Goal: Transaction & Acquisition: Download file/media

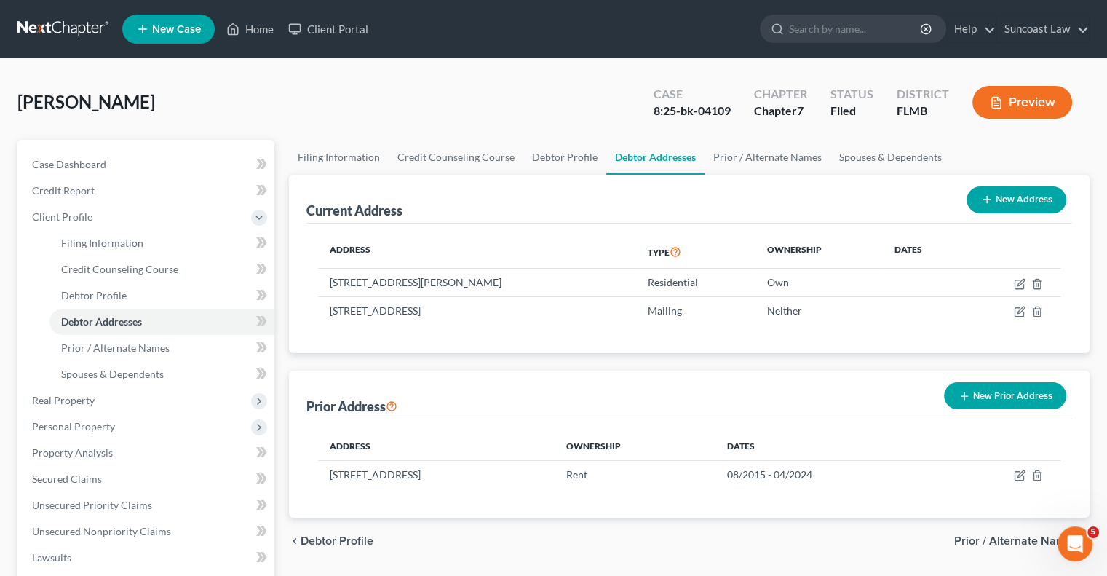
scroll to position [171, 0]
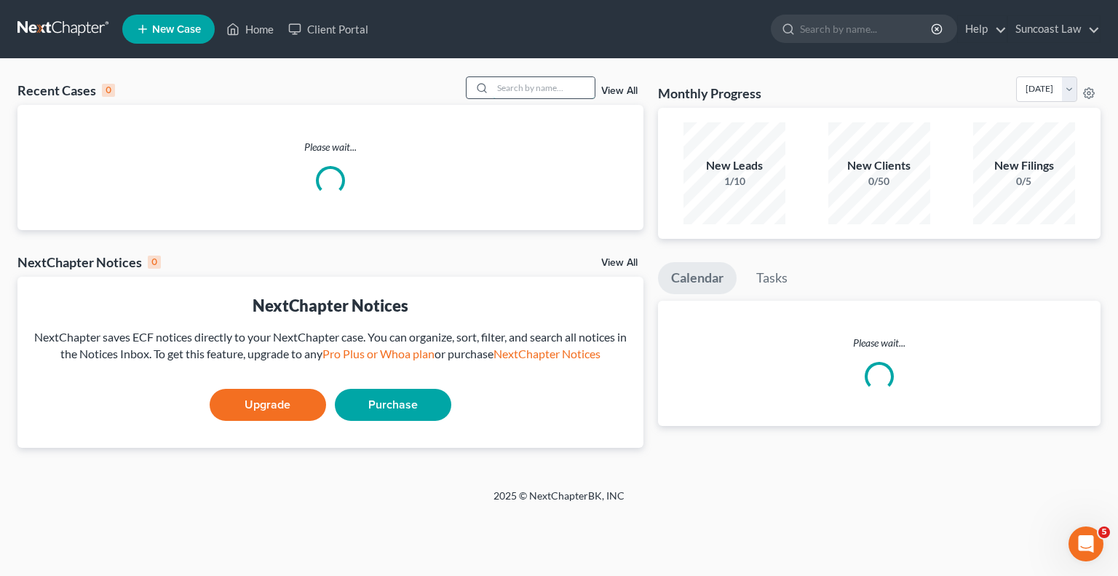
click at [511, 79] on input "search" at bounding box center [544, 87] width 102 height 21
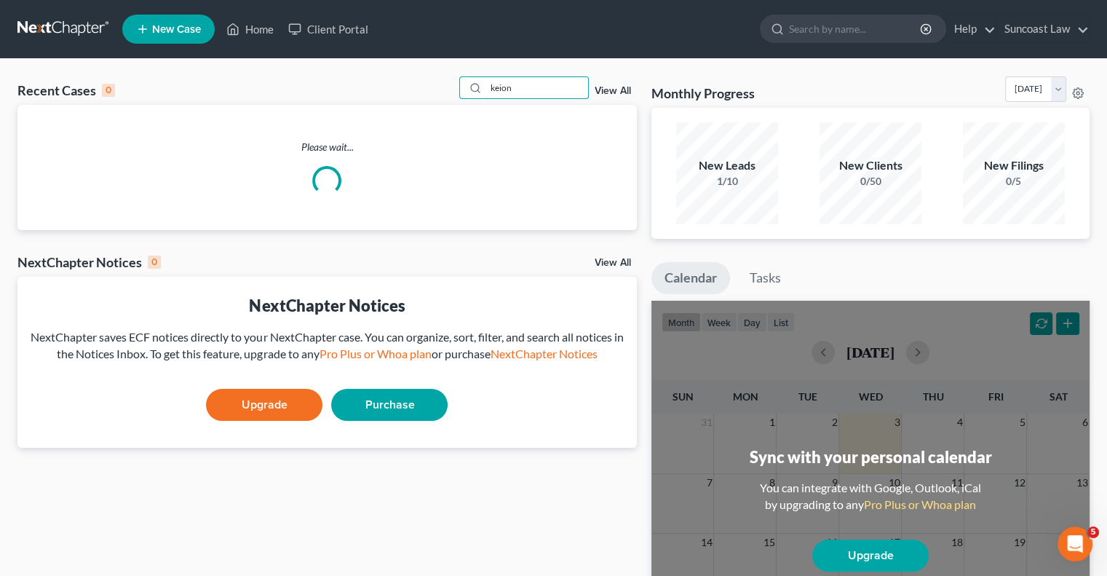
type input "keion"
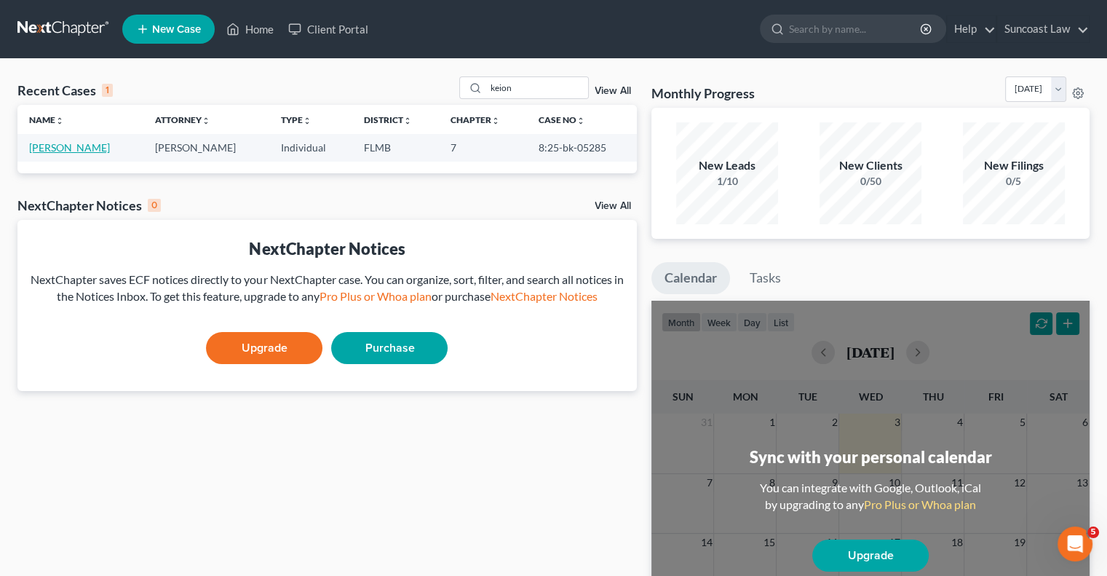
click at [58, 145] on link "[PERSON_NAME]" at bounding box center [69, 147] width 81 height 12
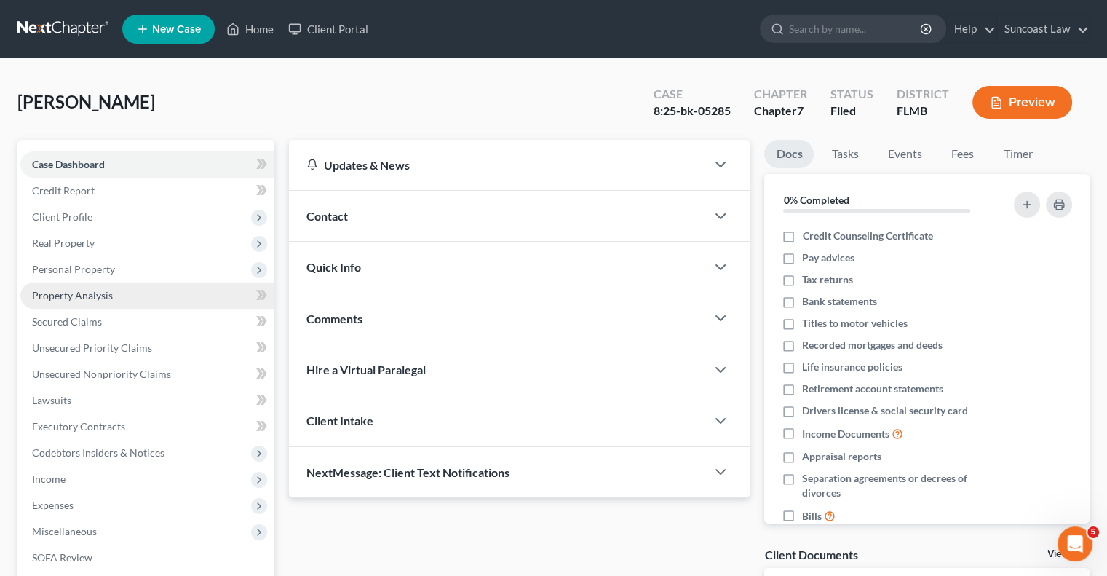
click at [96, 291] on span "Property Analysis" at bounding box center [72, 295] width 81 height 12
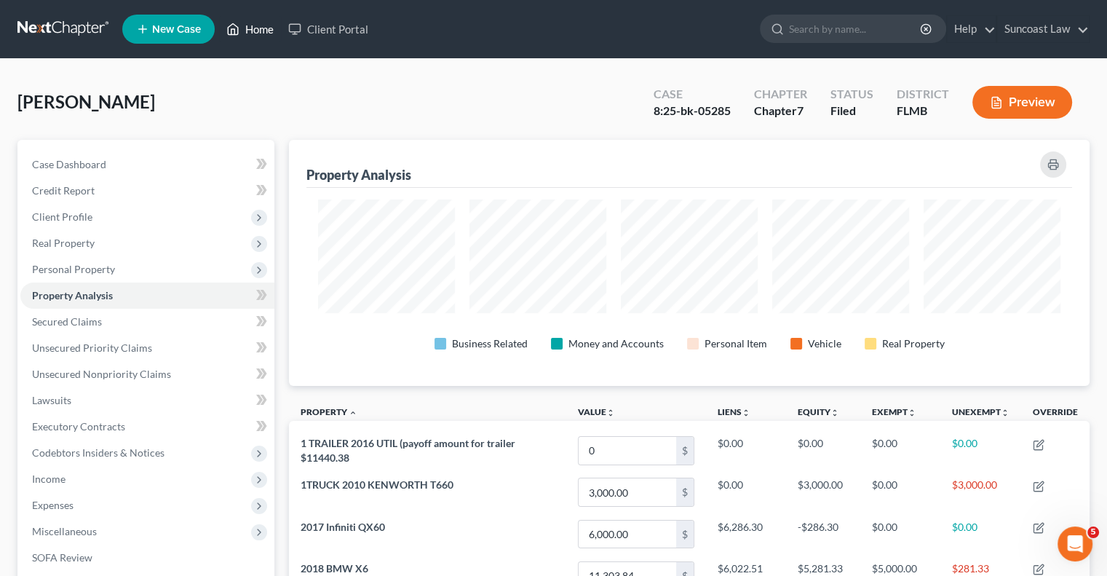
click at [252, 27] on link "Home" at bounding box center [250, 29] width 62 height 26
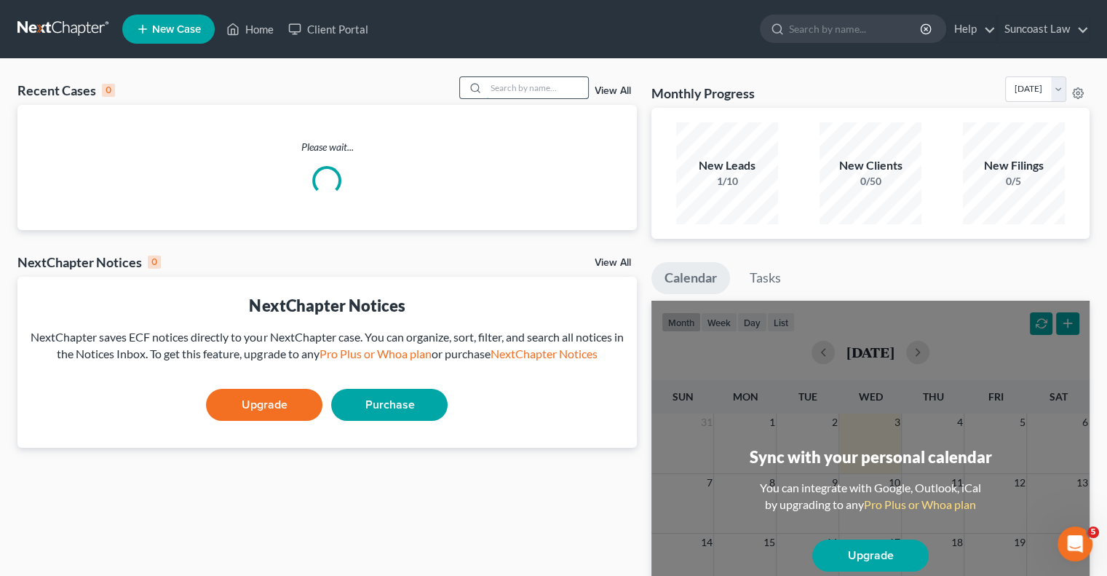
click at [550, 81] on input "search" at bounding box center [537, 87] width 102 height 21
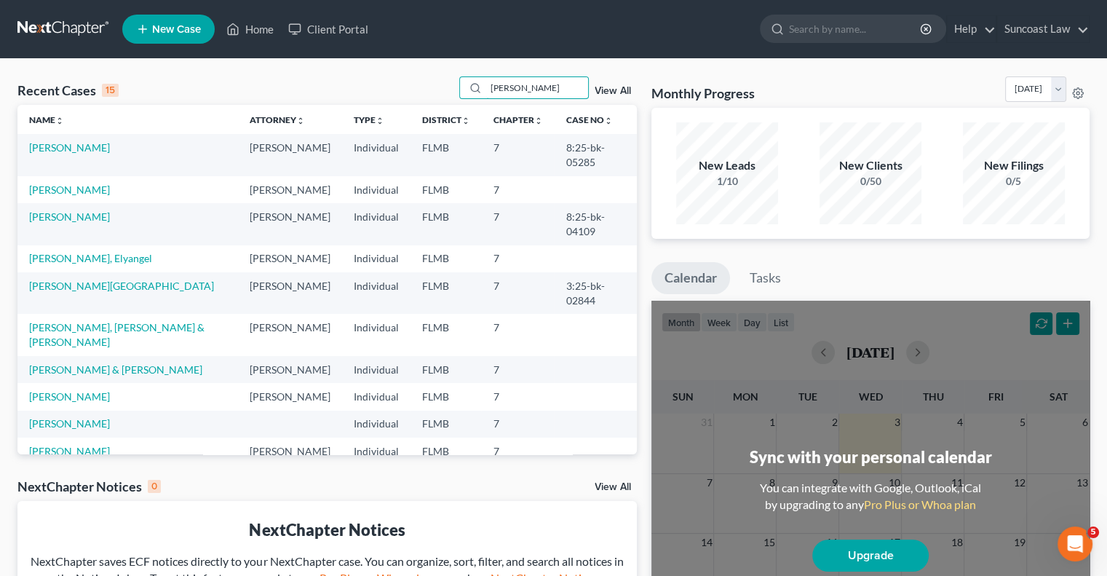
type input "[PERSON_NAME]"
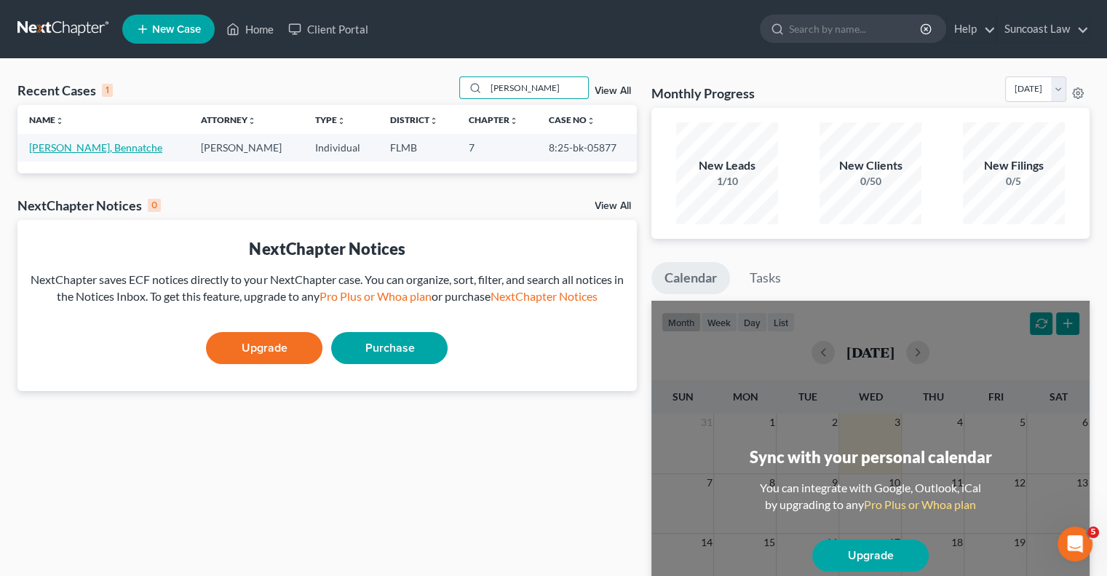
click at [53, 150] on link "[PERSON_NAME], Bennatche" at bounding box center [95, 147] width 133 height 12
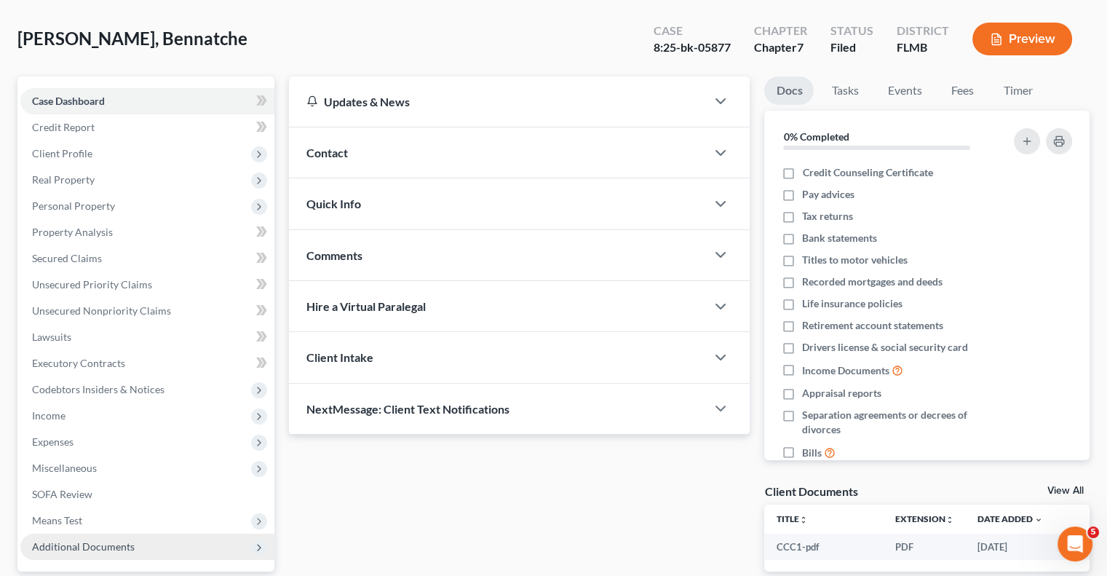
scroll to position [197, 0]
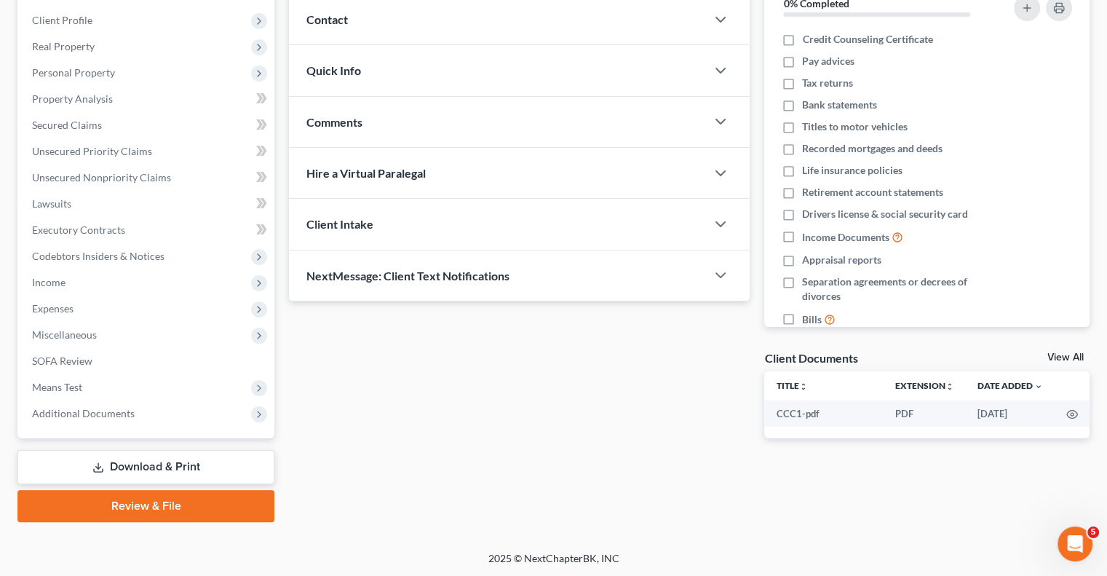
click at [172, 463] on link "Download & Print" at bounding box center [145, 467] width 257 height 34
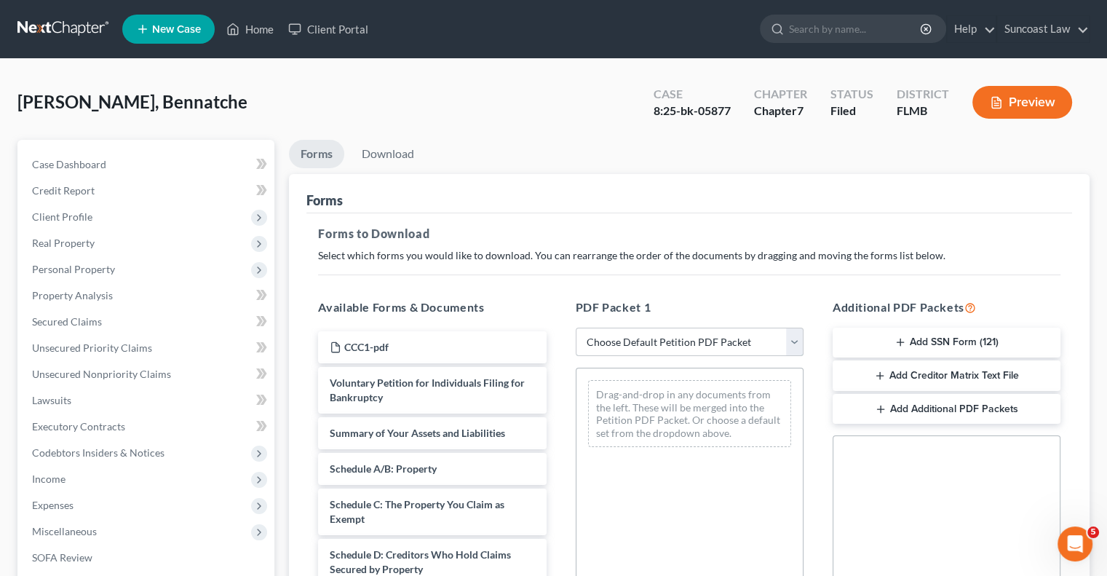
drag, startPoint x: 658, startPoint y: 337, endPoint x: 661, endPoint y: 354, distance: 17.0
click at [658, 337] on select "Choose Default Petition PDF Packet Complete Bankruptcy Petition (all forms and …" at bounding box center [690, 342] width 228 height 29
select select "0"
click at [576, 328] on select "Choose Default Petition PDF Packet Complete Bankruptcy Petition (all forms and …" at bounding box center [690, 342] width 228 height 29
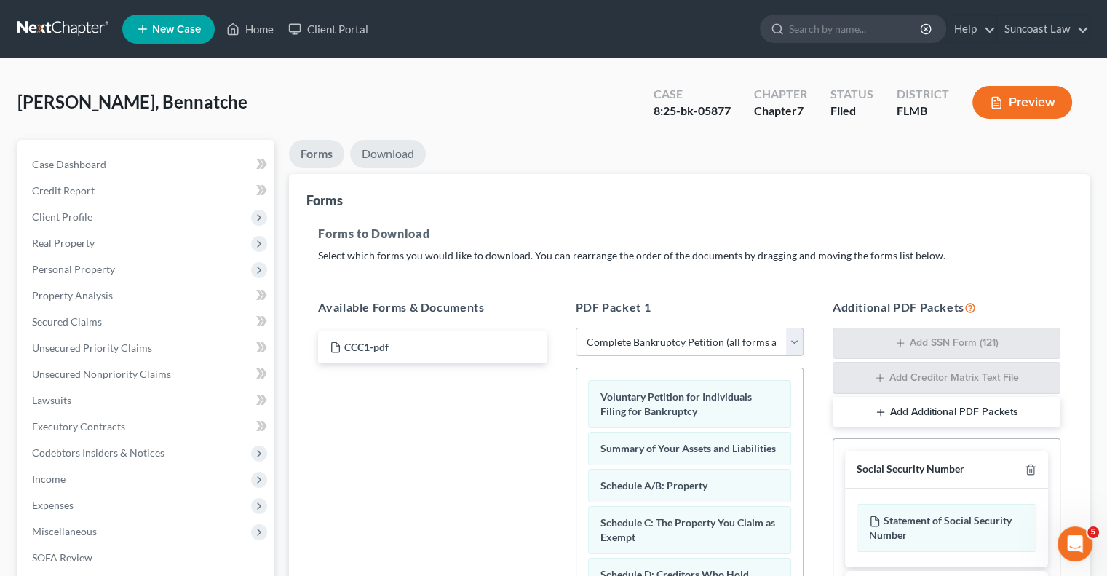
click at [395, 154] on link "Download" at bounding box center [388, 154] width 76 height 28
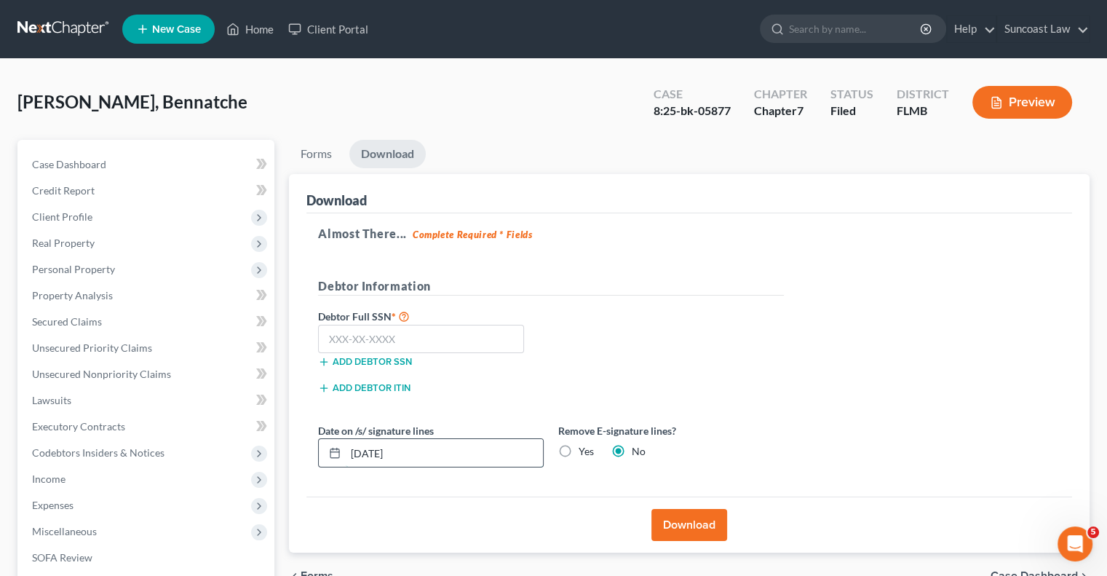
drag, startPoint x: 428, startPoint y: 445, endPoint x: 320, endPoint y: 444, distance: 107.7
click at [318, 447] on div "[DATE]" at bounding box center [431, 452] width 226 height 29
type input "[DATE]"
click at [698, 520] on button "Download" at bounding box center [689, 525] width 76 height 32
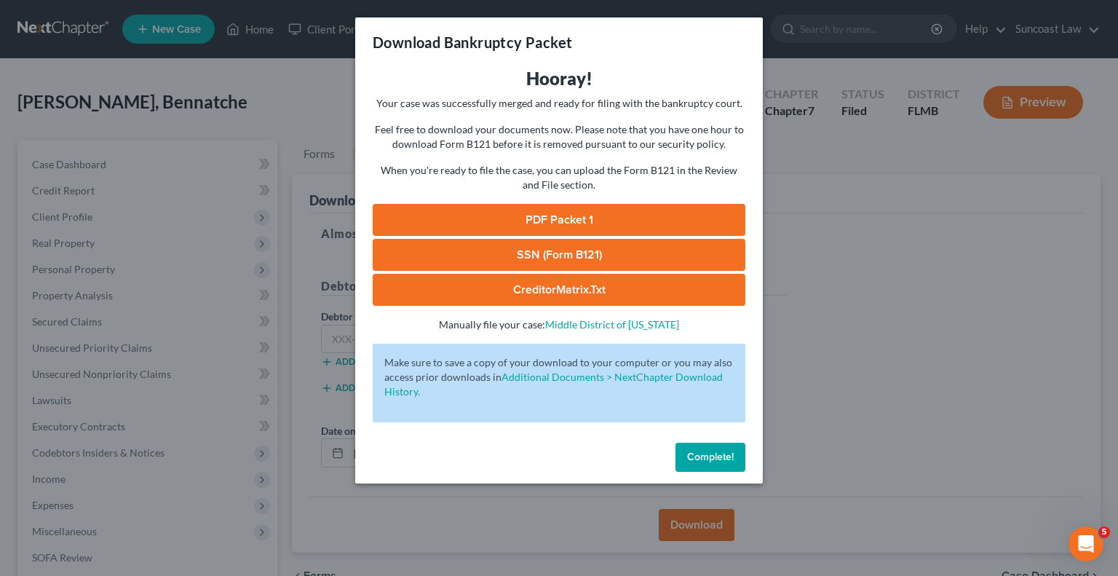
click at [565, 221] on link "PDF Packet 1" at bounding box center [559, 220] width 373 height 32
drag, startPoint x: 710, startPoint y: 454, endPoint x: 596, endPoint y: 236, distance: 245.8
click at [710, 454] on span "Complete!" at bounding box center [710, 457] width 47 height 12
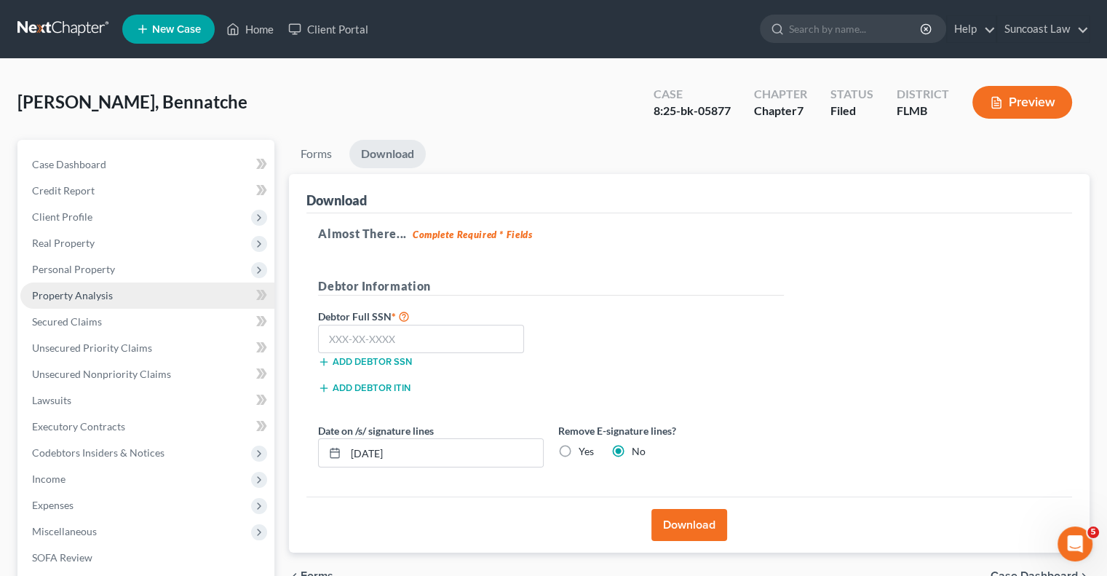
drag, startPoint x: 84, startPoint y: 299, endPoint x: 96, endPoint y: 301, distance: 12.5
click at [84, 298] on span "Property Analysis" at bounding box center [72, 295] width 81 height 12
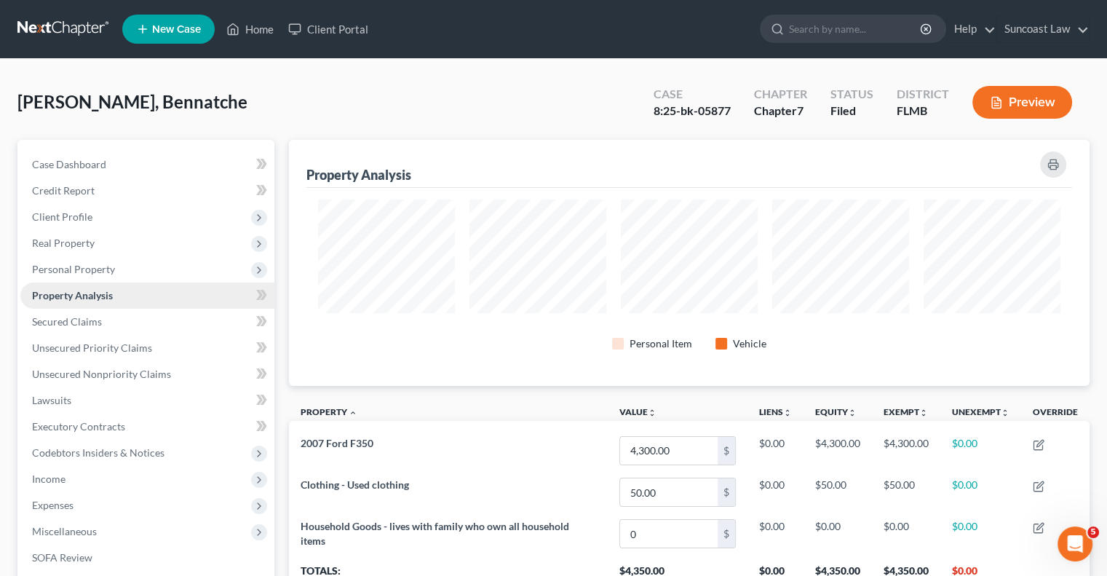
scroll to position [246, 800]
click at [262, 29] on link "Home" at bounding box center [250, 29] width 62 height 26
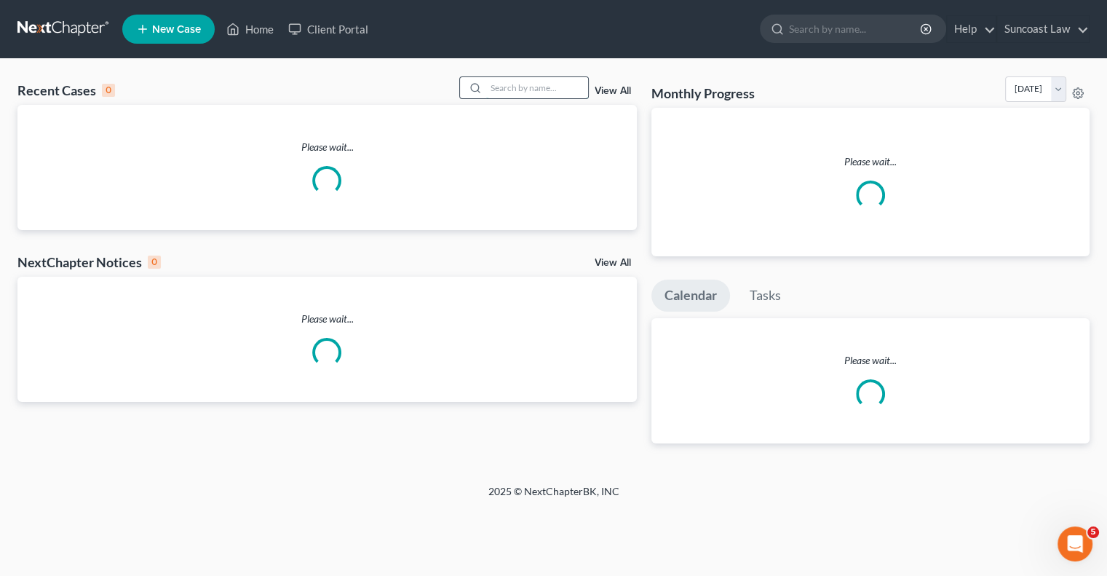
click at [497, 87] on input "search" at bounding box center [537, 87] width 102 height 21
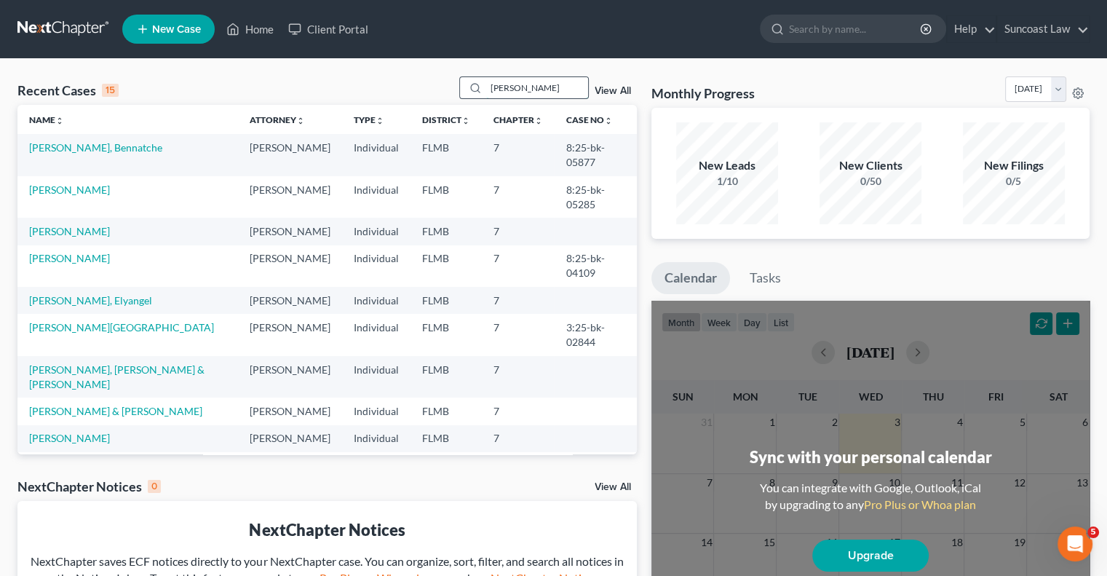
type input "[PERSON_NAME]"
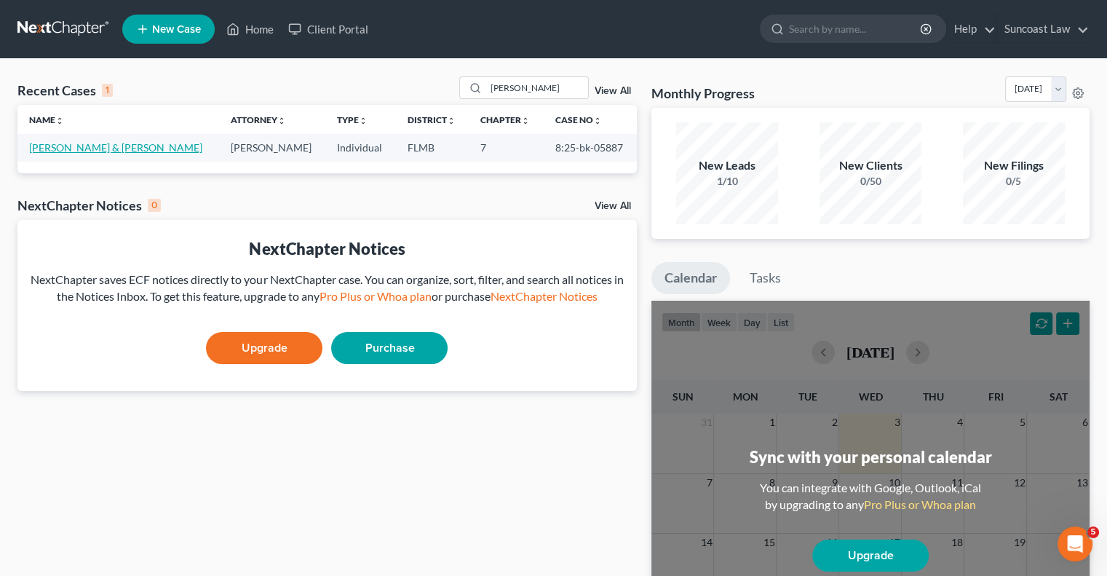
click at [94, 148] on link "[PERSON_NAME] & [PERSON_NAME]" at bounding box center [115, 147] width 173 height 12
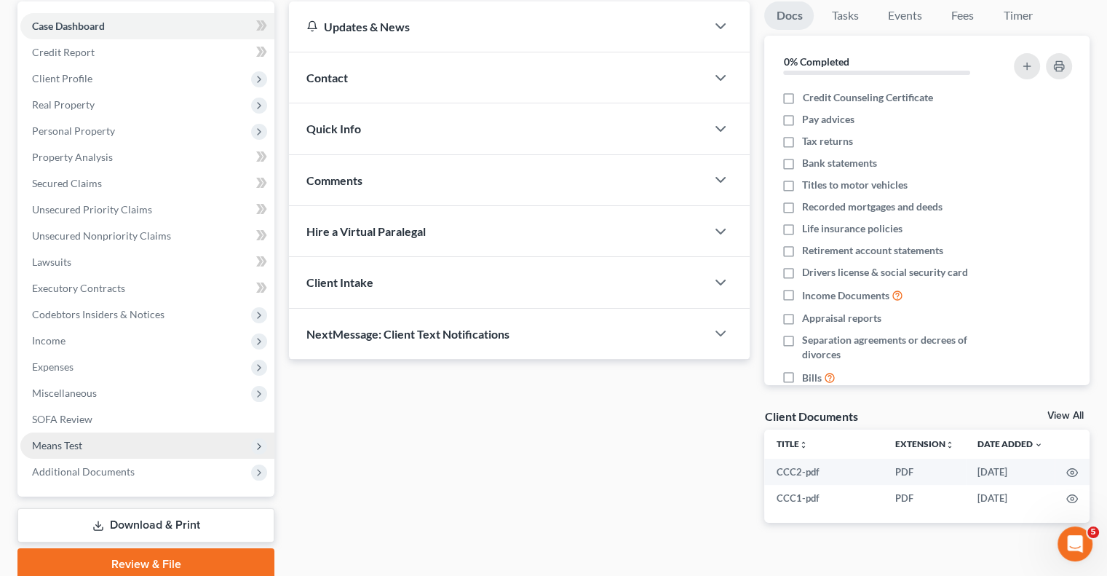
scroll to position [197, 0]
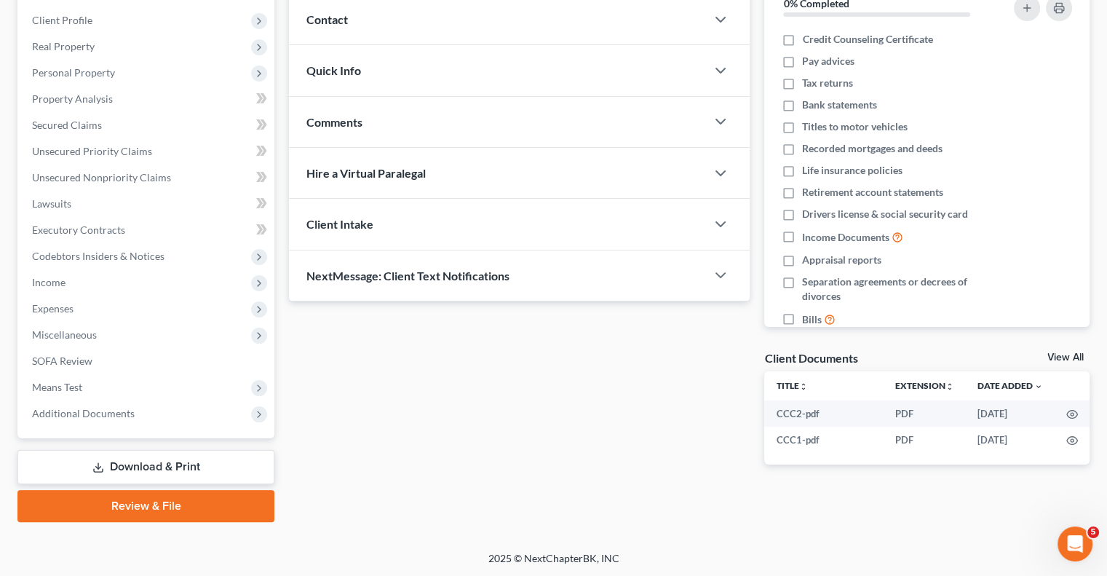
click at [171, 467] on link "Download & Print" at bounding box center [145, 467] width 257 height 34
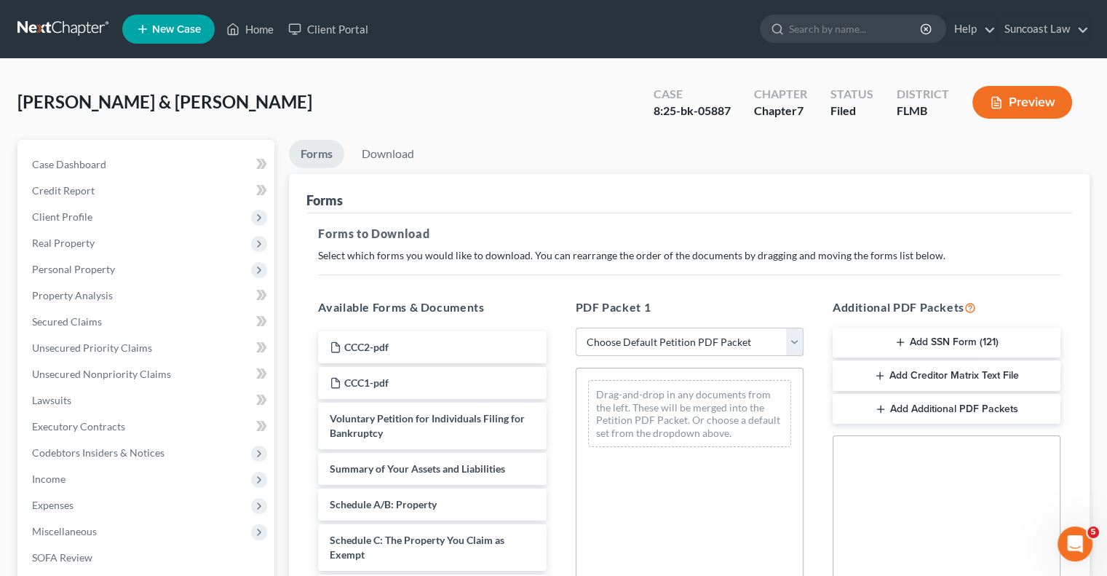
drag, startPoint x: 678, startPoint y: 338, endPoint x: 682, endPoint y: 353, distance: 15.7
click at [678, 338] on select "Choose Default Petition PDF Packet Complete Bankruptcy Petition (all forms and …" at bounding box center [690, 342] width 228 height 29
select select "0"
click at [576, 328] on select "Choose Default Petition PDF Packet Complete Bankruptcy Petition (all forms and …" at bounding box center [690, 342] width 228 height 29
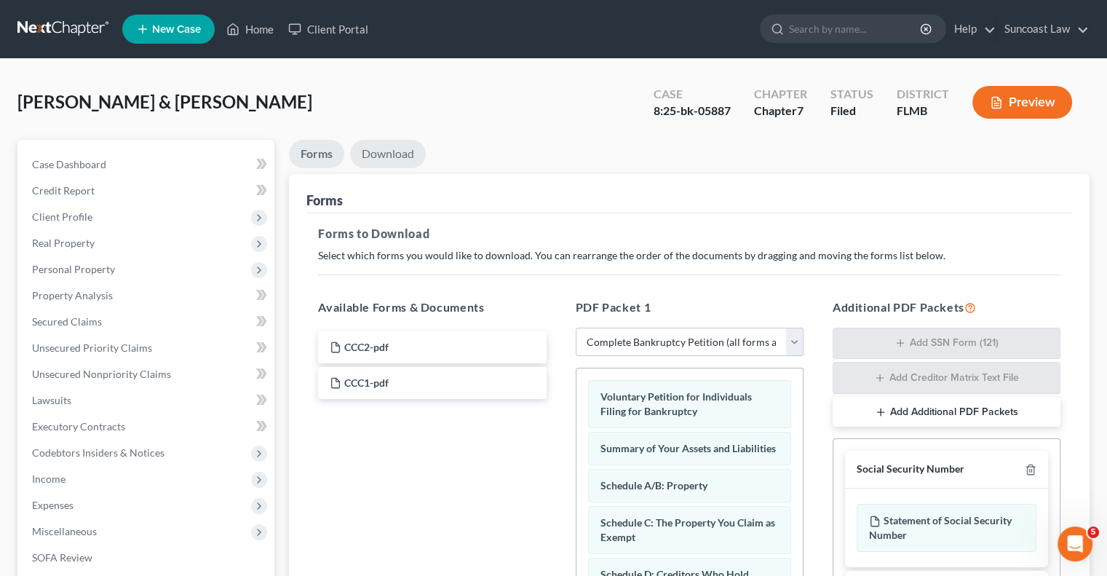
click at [397, 153] on link "Download" at bounding box center [388, 154] width 76 height 28
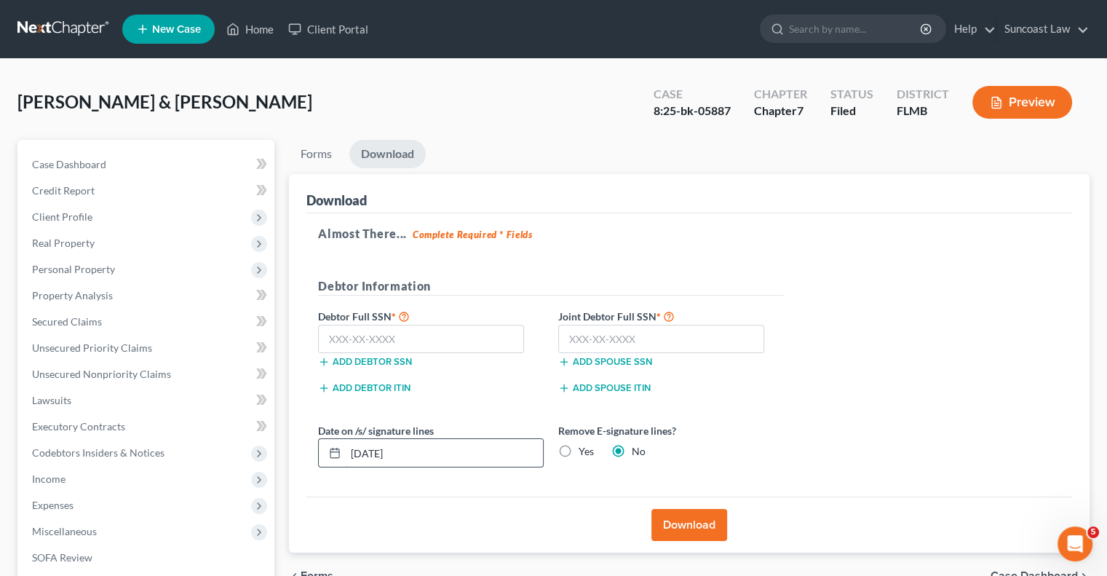
drag, startPoint x: 441, startPoint y: 445, endPoint x: 338, endPoint y: 444, distance: 103.4
click at [337, 445] on div "[DATE]" at bounding box center [431, 452] width 226 height 29
type input "[DATE]"
click at [700, 520] on button "Download" at bounding box center [689, 525] width 76 height 32
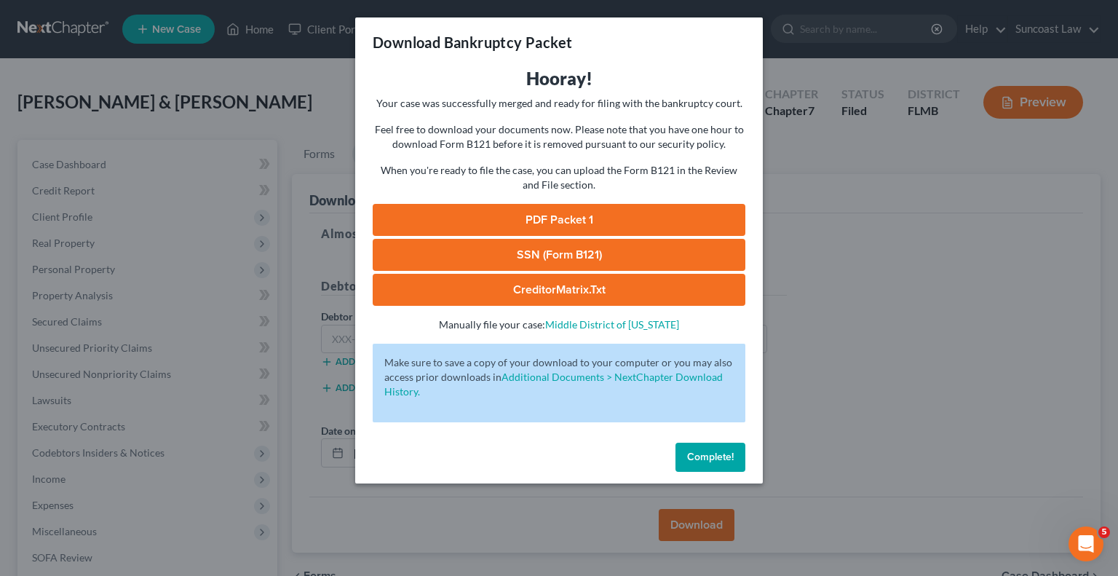
click at [622, 209] on link "PDF Packet 1" at bounding box center [559, 220] width 373 height 32
drag, startPoint x: 713, startPoint y: 456, endPoint x: 544, endPoint y: 260, distance: 259.1
click at [713, 456] on span "Complete!" at bounding box center [710, 457] width 47 height 12
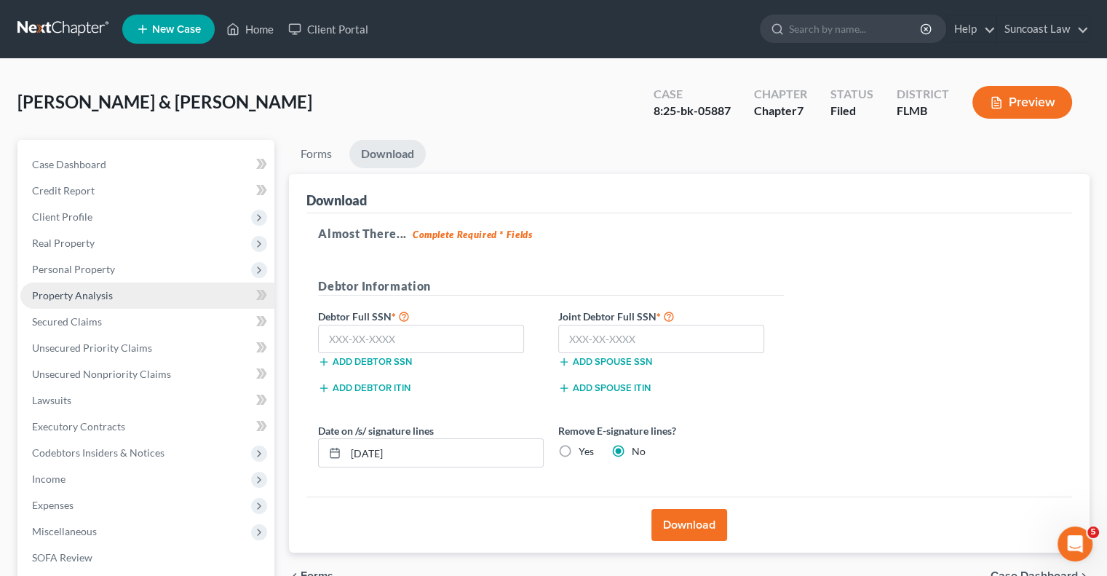
click at [105, 296] on span "Property Analysis" at bounding box center [72, 295] width 81 height 12
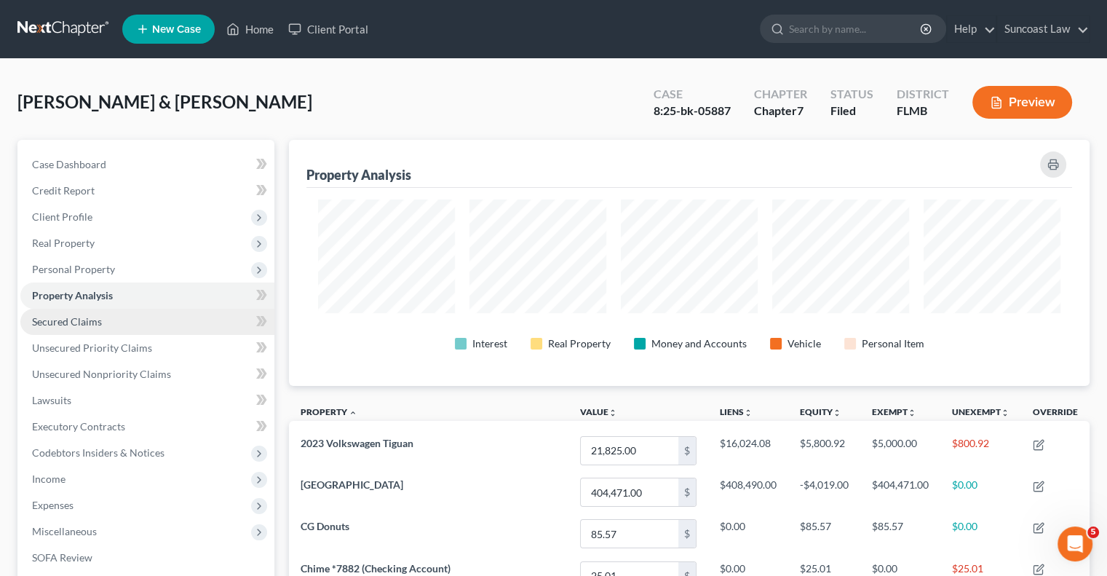
click at [96, 327] on span "Secured Claims" at bounding box center [67, 321] width 70 height 12
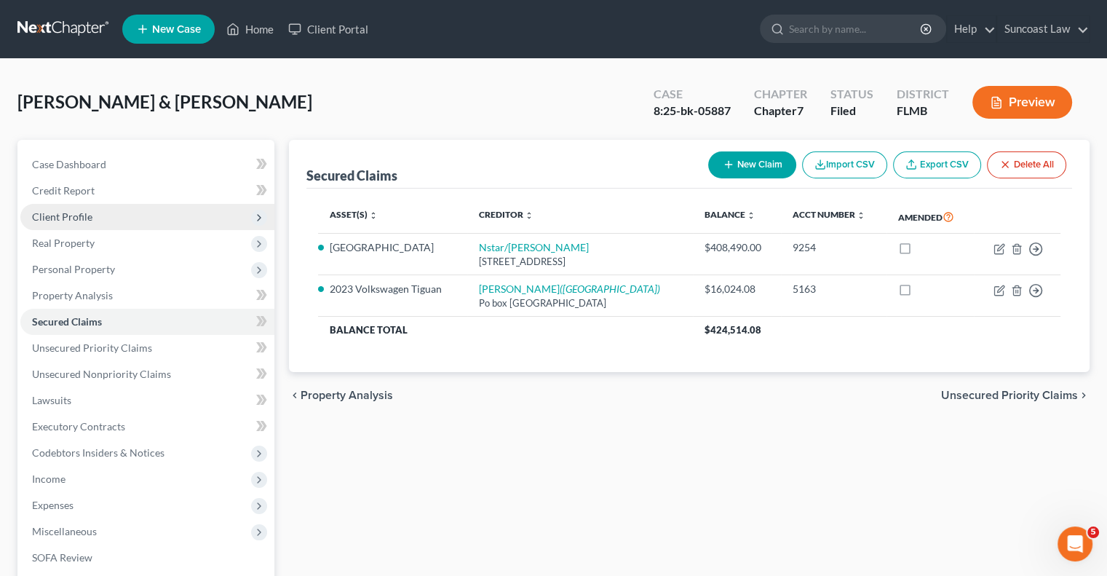
click at [87, 219] on span "Client Profile" at bounding box center [62, 216] width 60 height 12
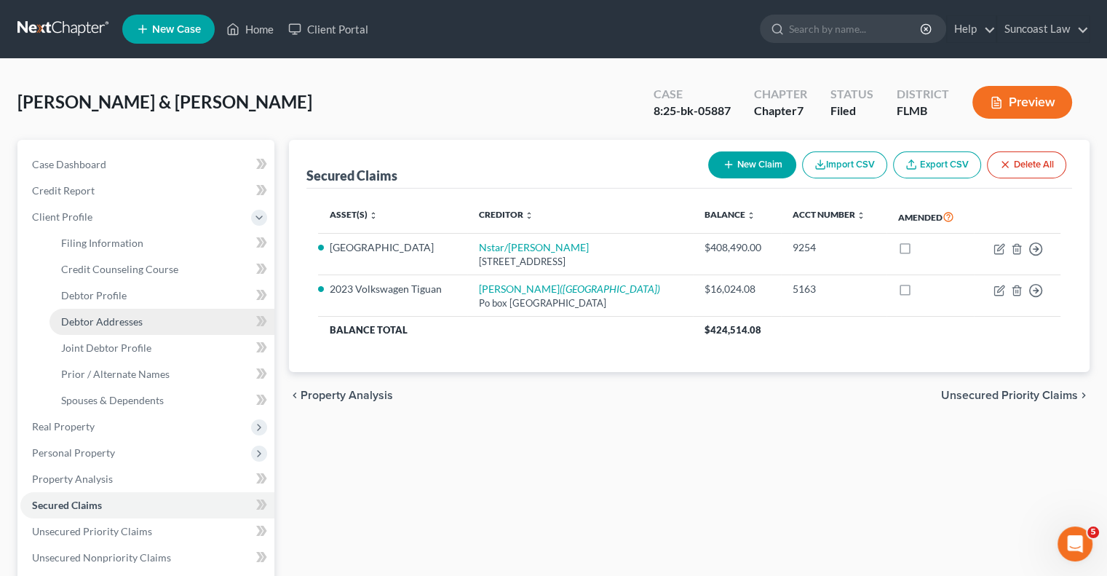
click at [122, 326] on span "Debtor Addresses" at bounding box center [102, 321] width 82 height 12
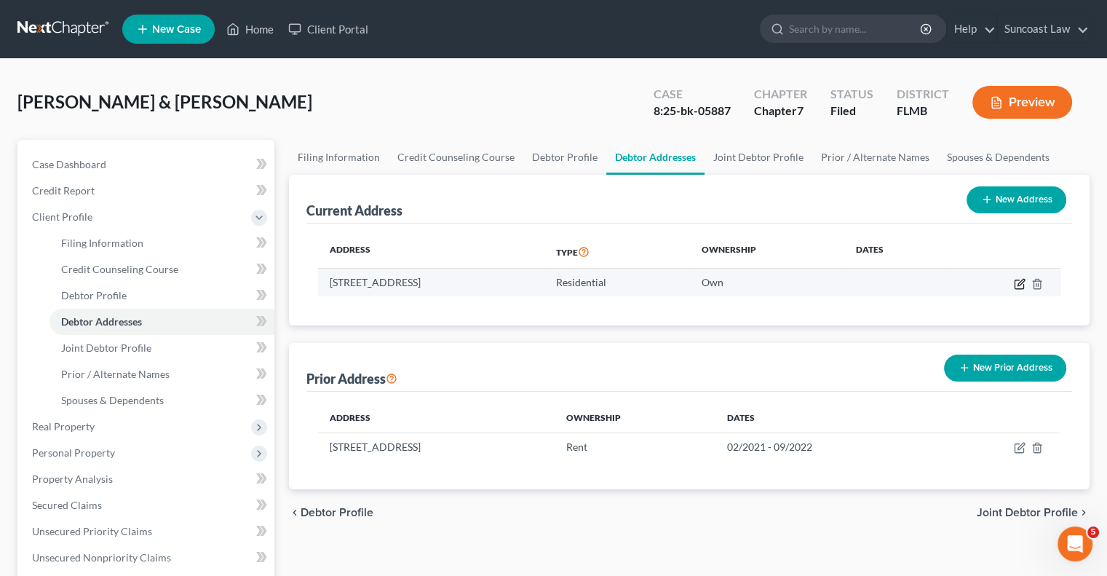
click at [1020, 279] on icon "button" at bounding box center [1020, 284] width 12 height 12
select select "9"
select select "52"
select select "0"
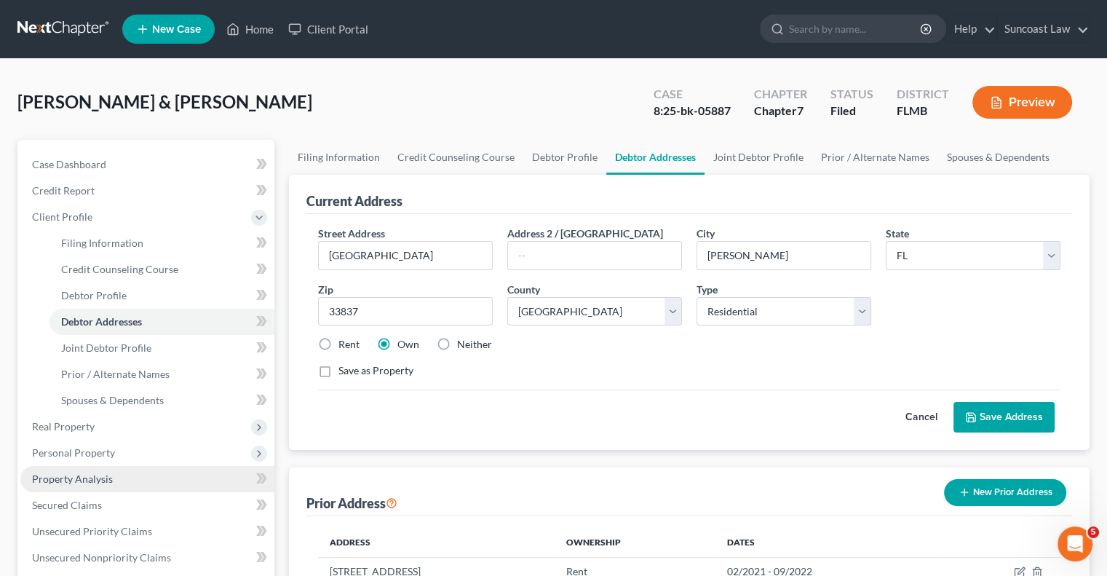
drag, startPoint x: 85, startPoint y: 481, endPoint x: 247, endPoint y: 473, distance: 162.5
click at [85, 481] on span "Property Analysis" at bounding box center [72, 478] width 81 height 12
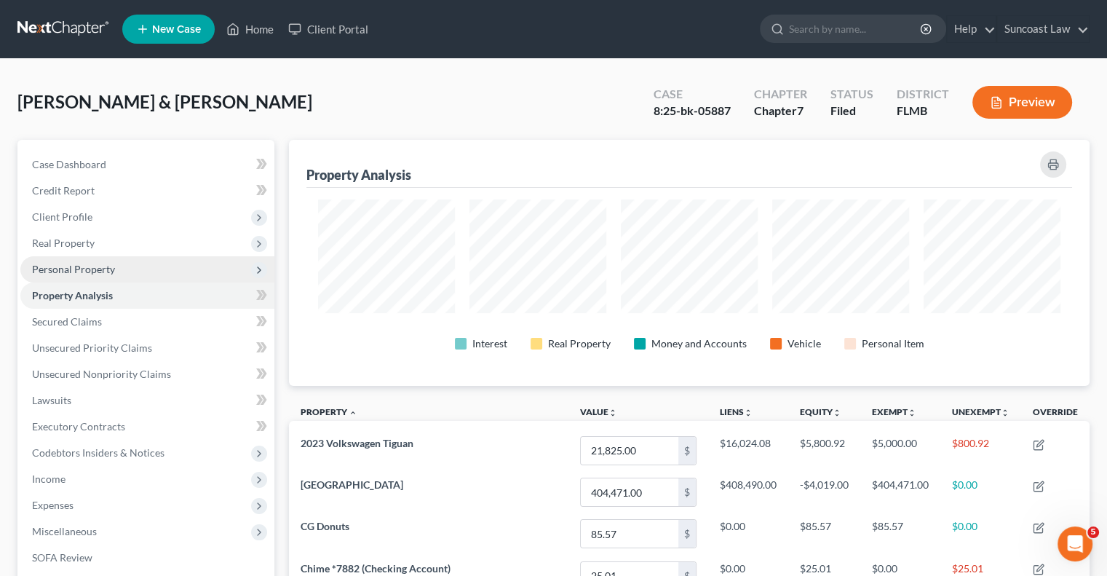
click at [85, 261] on span "Personal Property" at bounding box center [147, 269] width 254 height 26
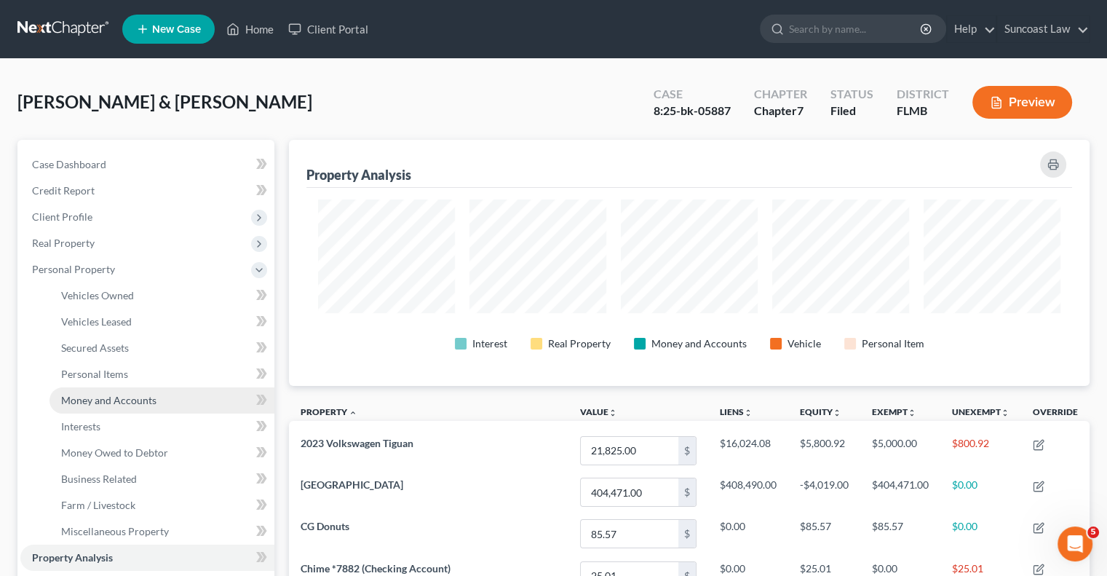
click at [151, 395] on span "Money and Accounts" at bounding box center [108, 400] width 95 height 12
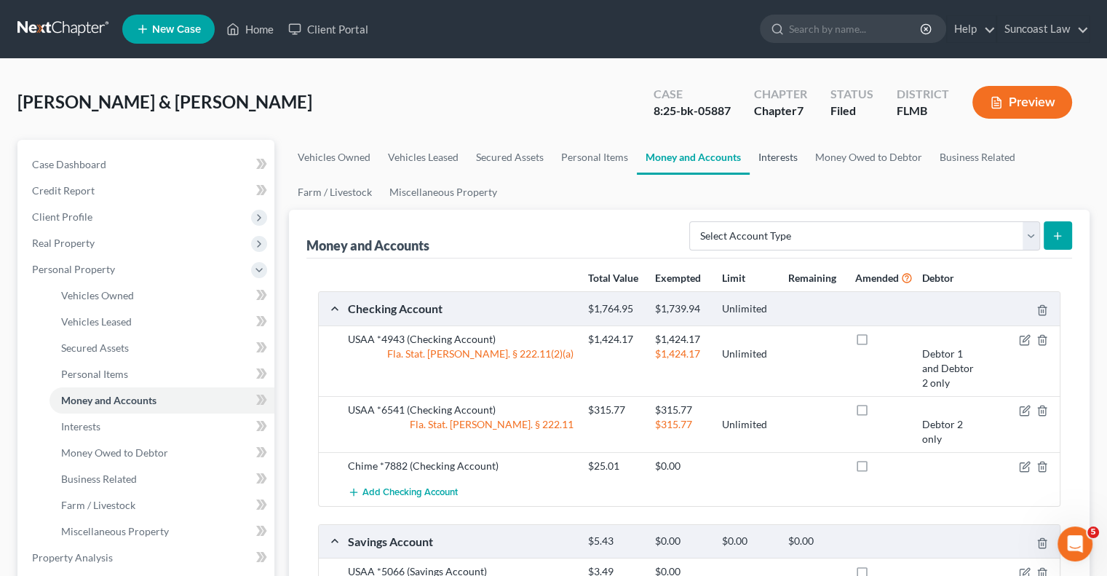
click at [782, 157] on link "Interests" at bounding box center [778, 157] width 57 height 35
